Goal: Task Accomplishment & Management: Use online tool/utility

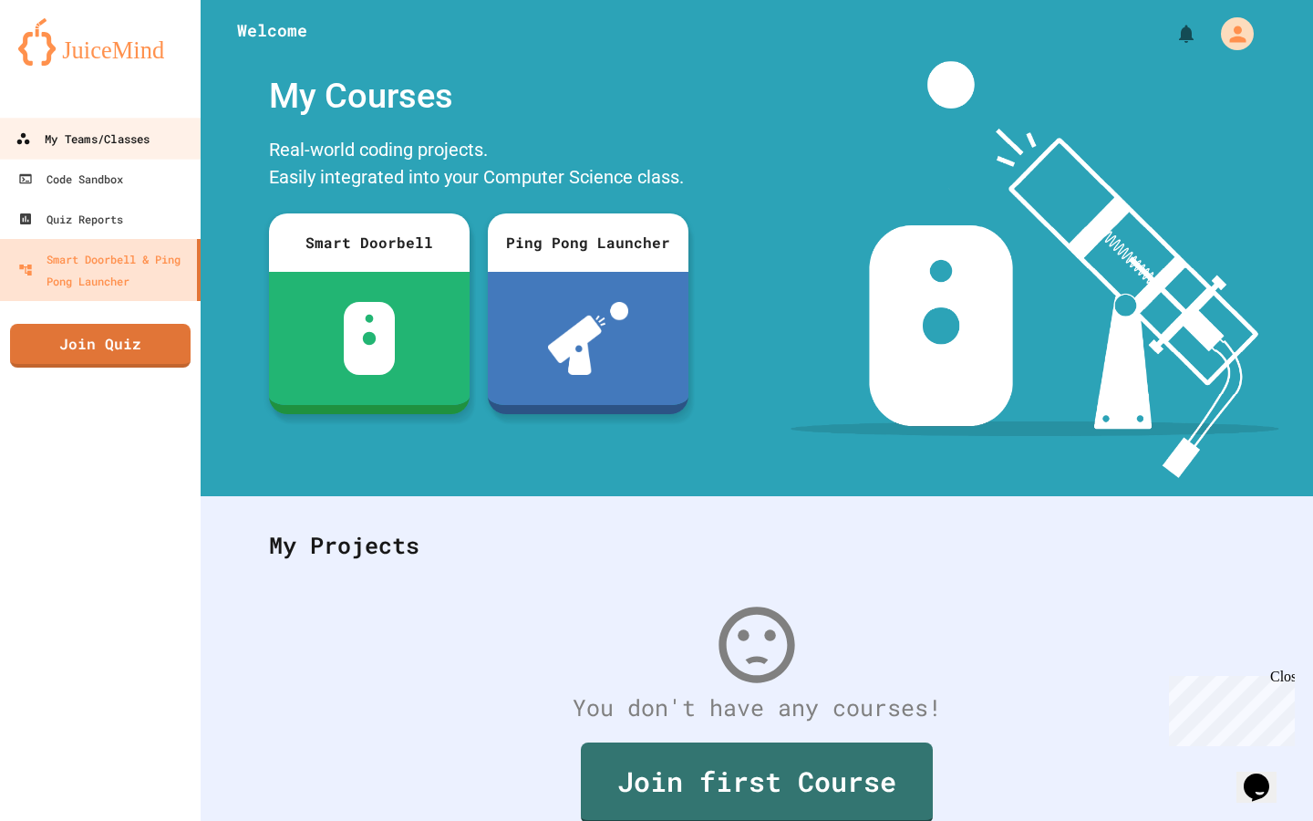
click at [85, 139] on div "My Teams/Classes" at bounding box center [83, 139] width 134 height 23
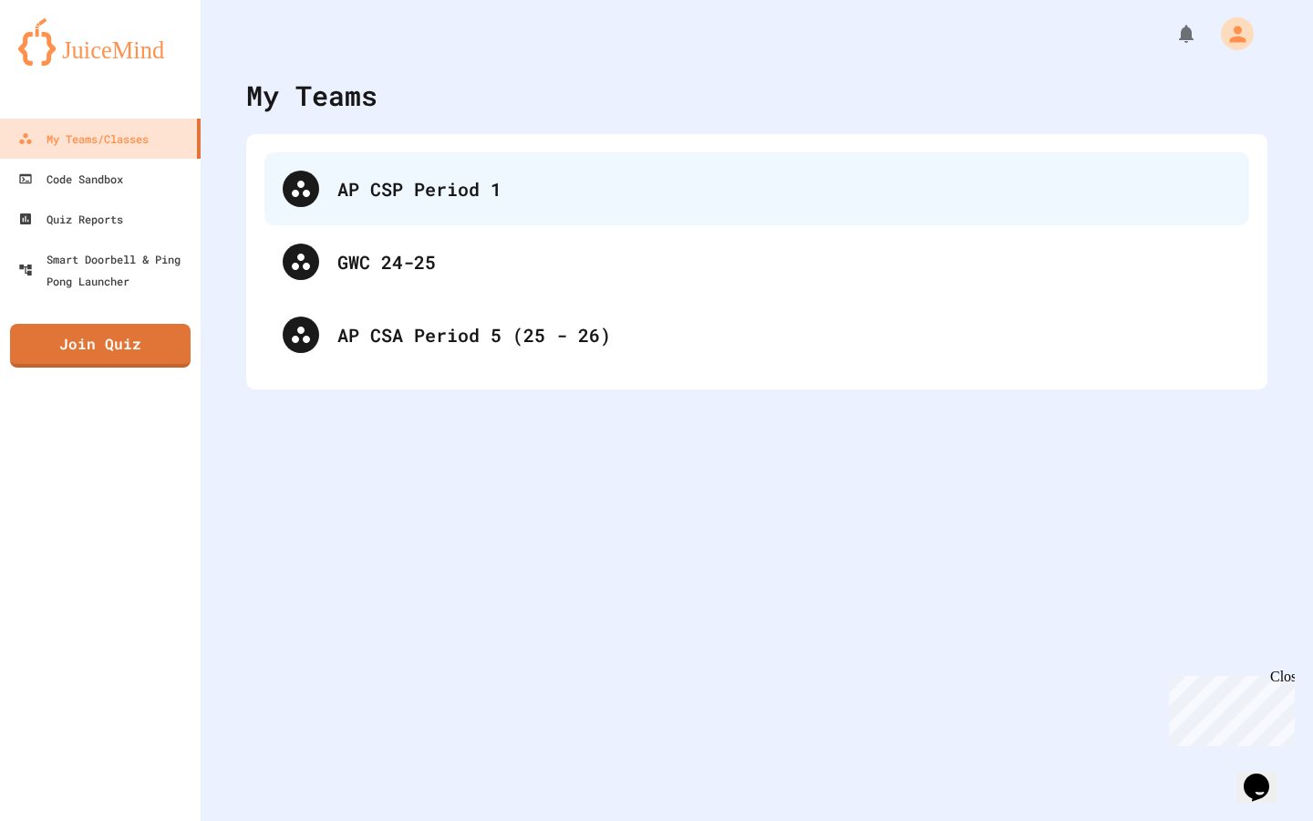
click at [388, 192] on div "AP CSP Period 1" at bounding box center [784, 188] width 894 height 27
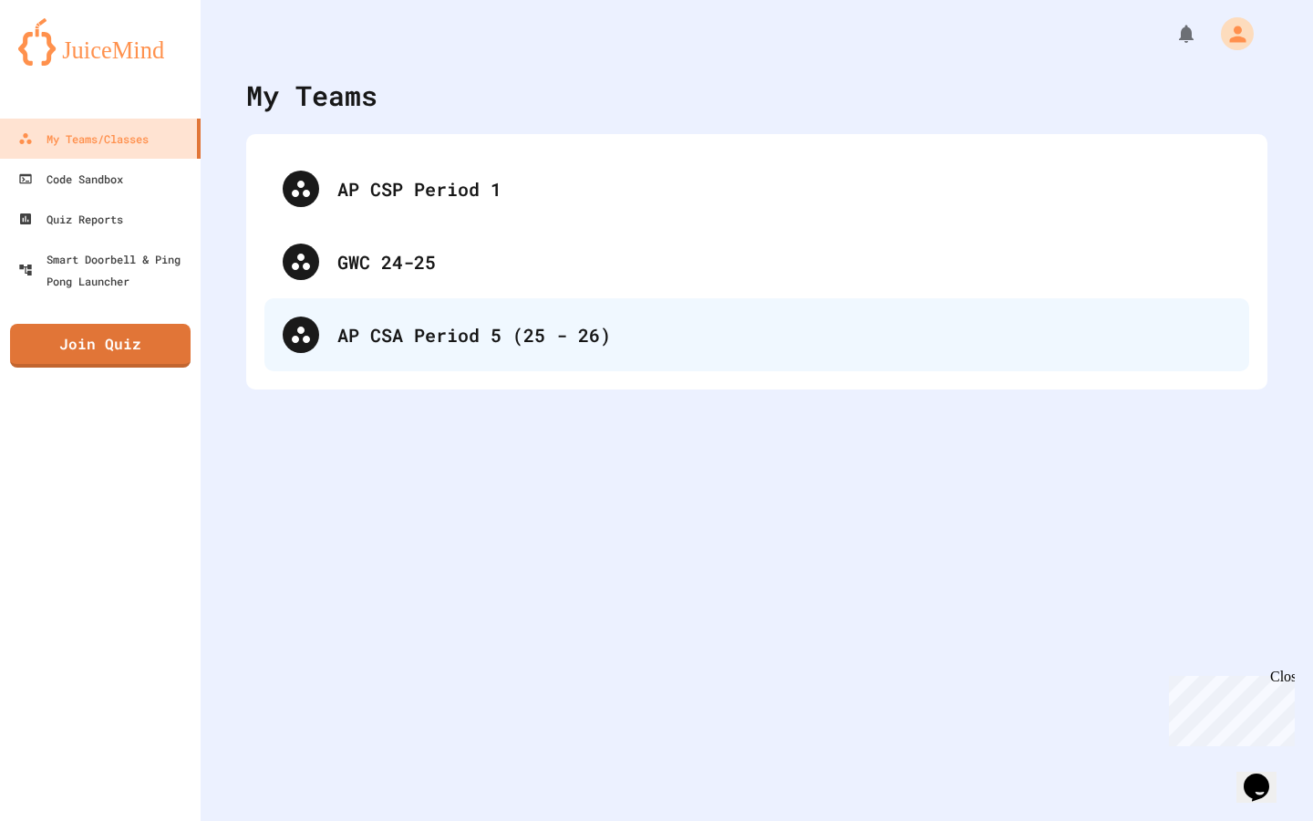
click at [385, 338] on div "AP CSA Period 5 (25 - 26)" at bounding box center [784, 334] width 894 height 27
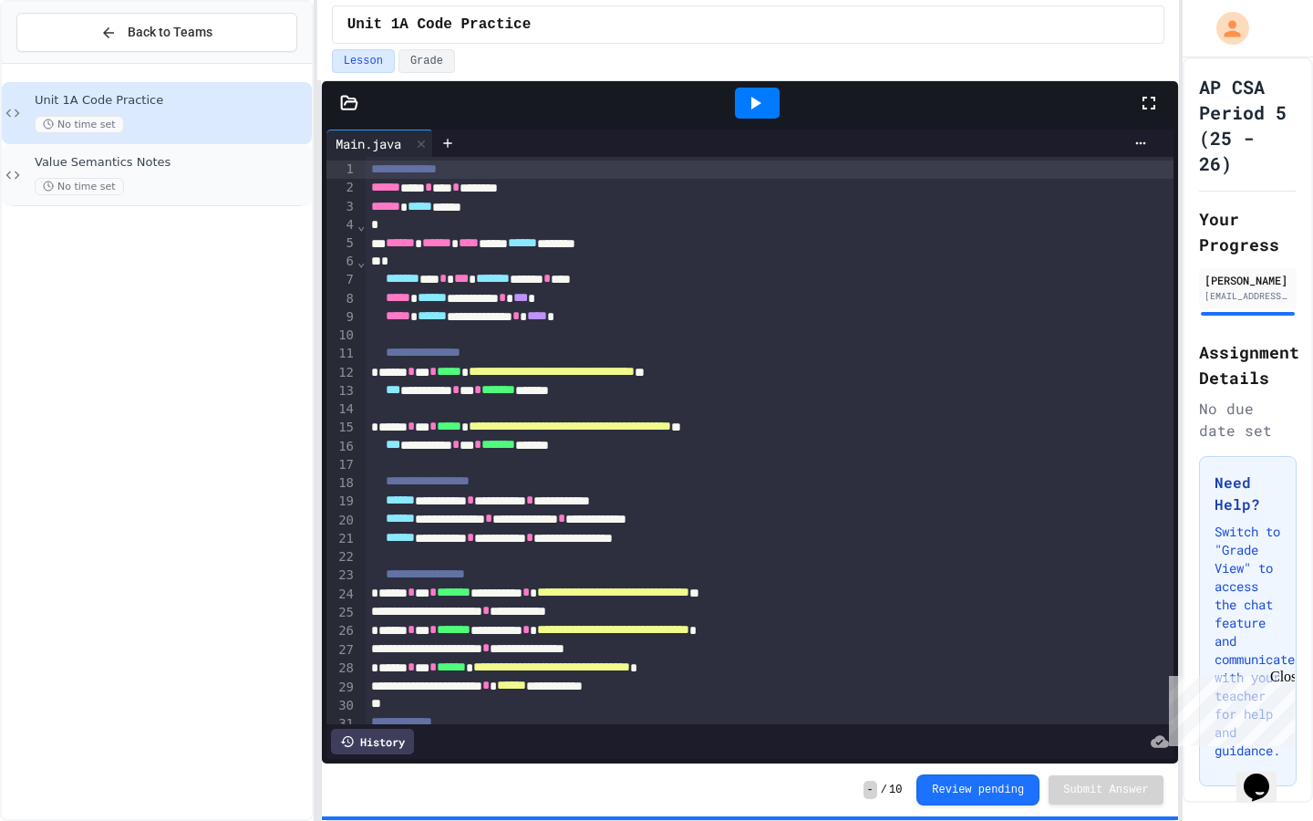
click at [174, 182] on div "No time set" at bounding box center [172, 186] width 274 height 17
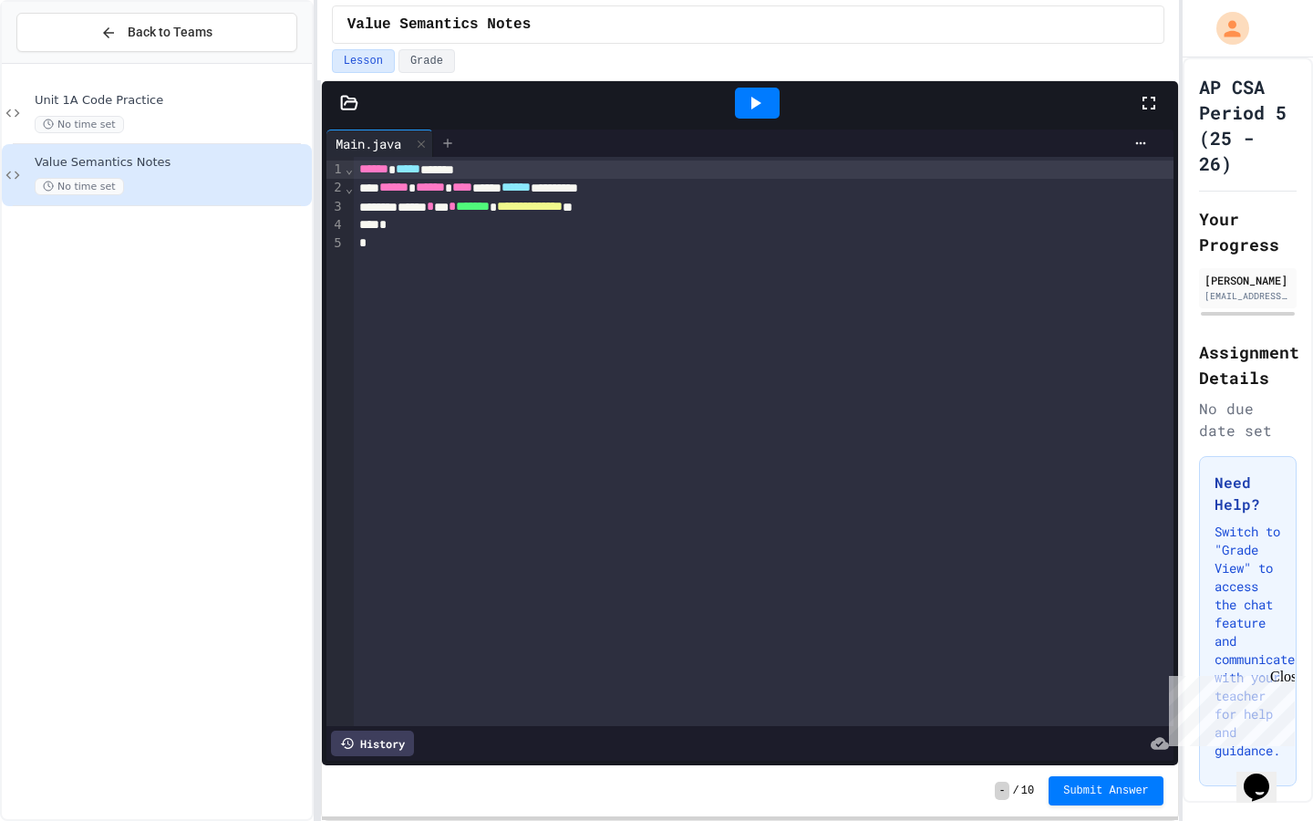
click at [459, 142] on div at bounding box center [447, 143] width 29 height 27
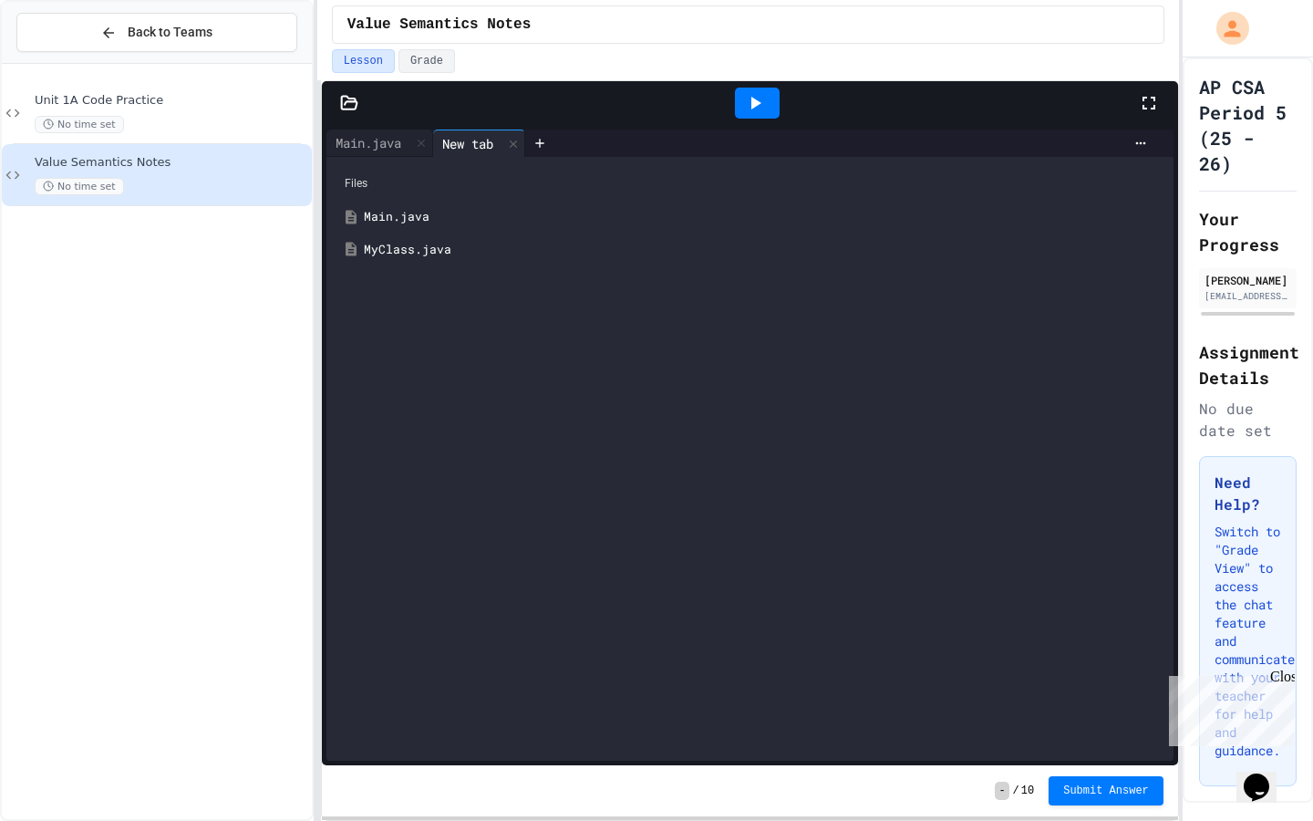
click at [397, 250] on div "MyClass.java" at bounding box center [763, 250] width 799 height 18
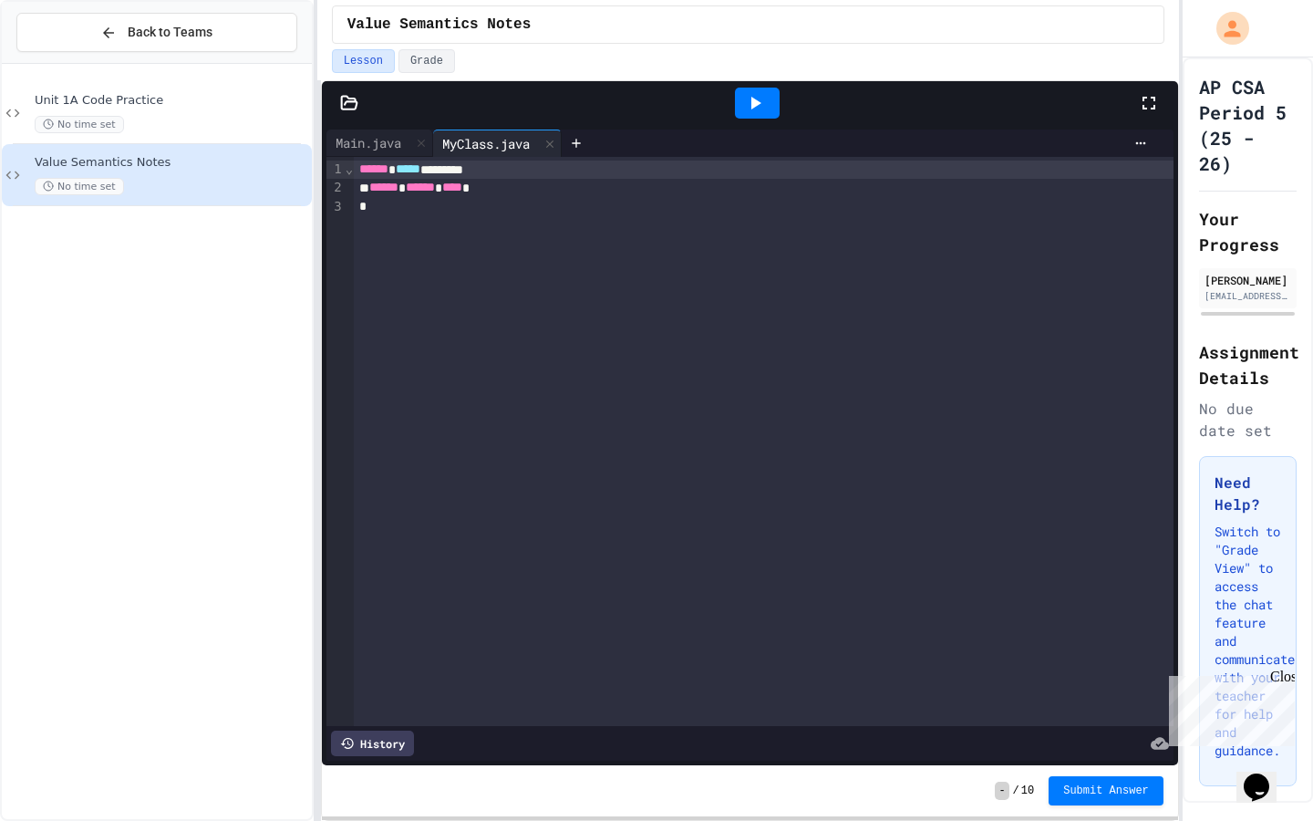
click at [470, 210] on div "*" at bounding box center [764, 207] width 820 height 18
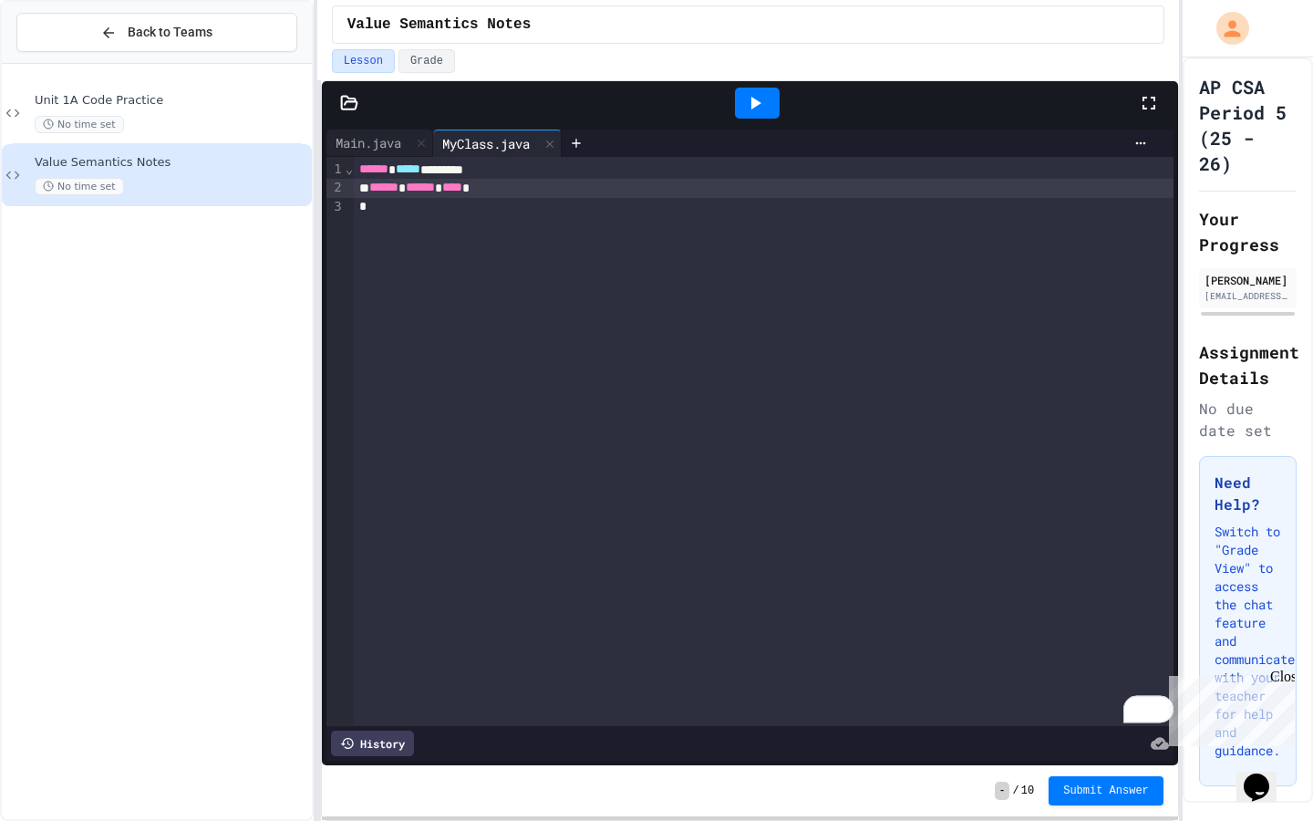
click at [543, 188] on div "****** ****** ****" at bounding box center [764, 188] width 820 height 18
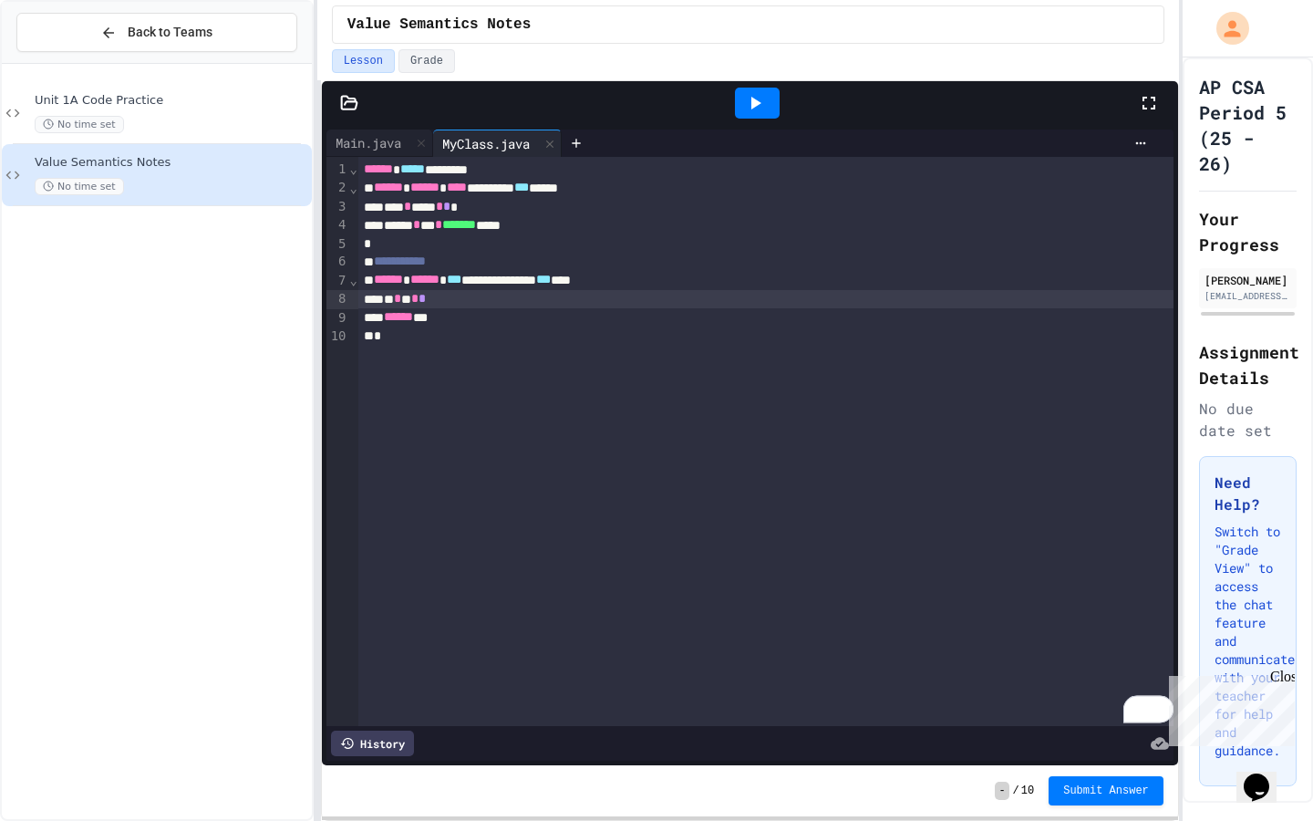
click at [508, 305] on div "* * * * *" at bounding box center [765, 299] width 815 height 18
click at [435, 299] on div "* * * * * *" at bounding box center [765, 299] width 815 height 18
click at [430, 297] on span "*" at bounding box center [426, 298] width 7 height 13
click at [423, 294] on span "*" at bounding box center [419, 298] width 7 height 13
click at [473, 295] on div "* * * * * *" at bounding box center [765, 299] width 815 height 18
